Goal: Answer question/provide support

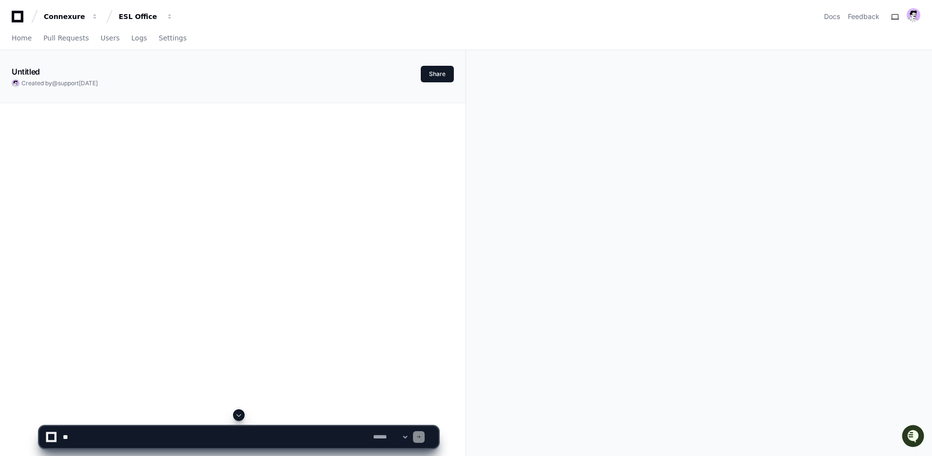
click at [181, 85] on div "Created by @ support [DATE]" at bounding box center [216, 83] width 409 height 8
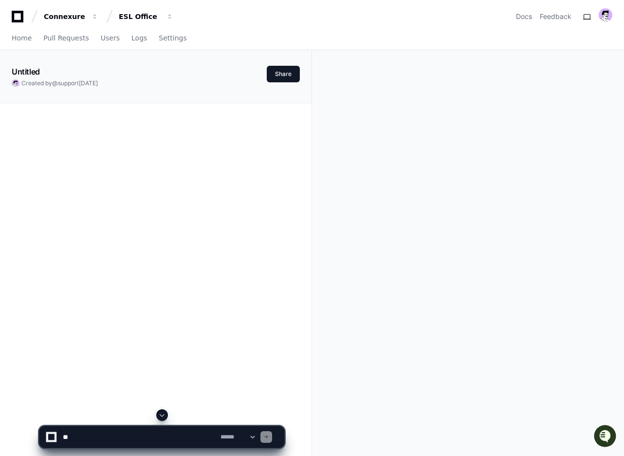
click at [484, 141] on div "Untitled Created by @ support [DATE] Share" at bounding box center [312, 332] width 624 height 564
click at [94, 79] on span "[DATE]" at bounding box center [88, 82] width 19 height 7
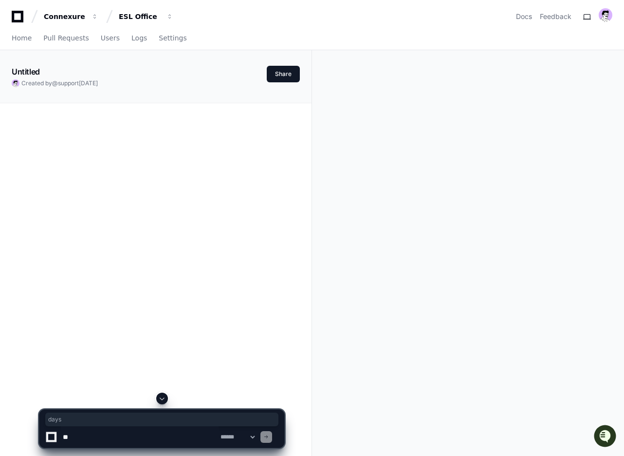
click at [94, 79] on span "[DATE]" at bounding box center [88, 82] width 19 height 7
